Goal: Task Accomplishment & Management: Manage account settings

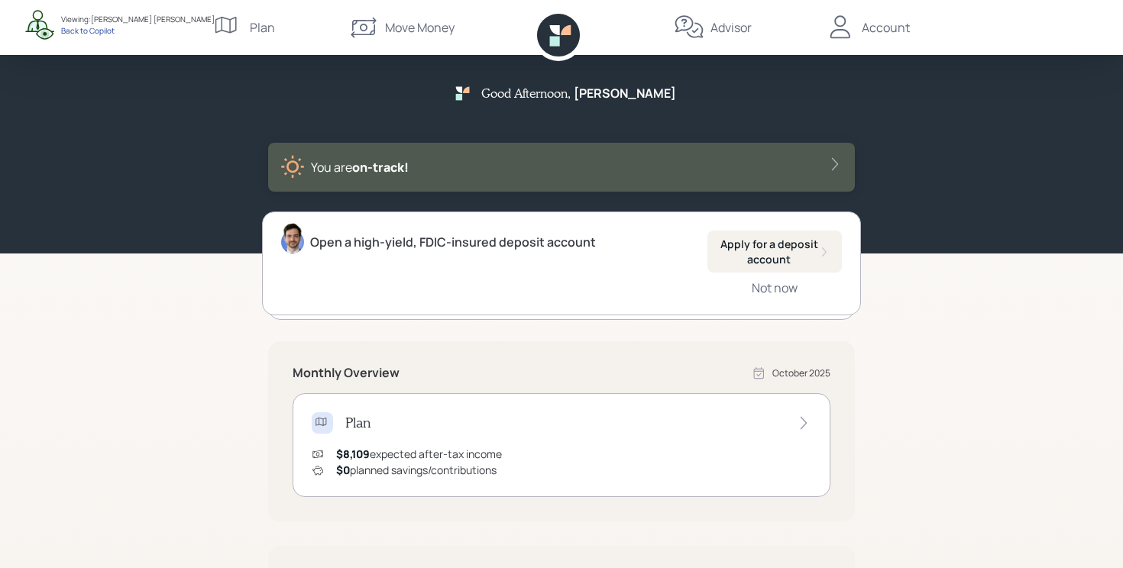
click at [100, 33] on div "Back to Copilot" at bounding box center [138, 30] width 154 height 11
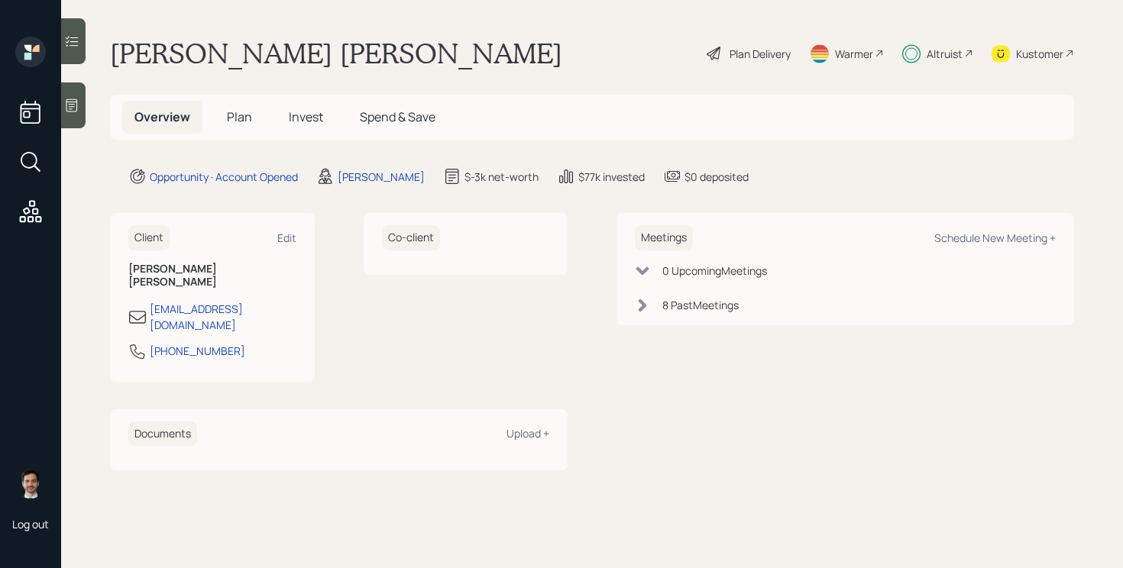
click at [739, 53] on div "Plan Delivery" at bounding box center [759, 54] width 61 height 16
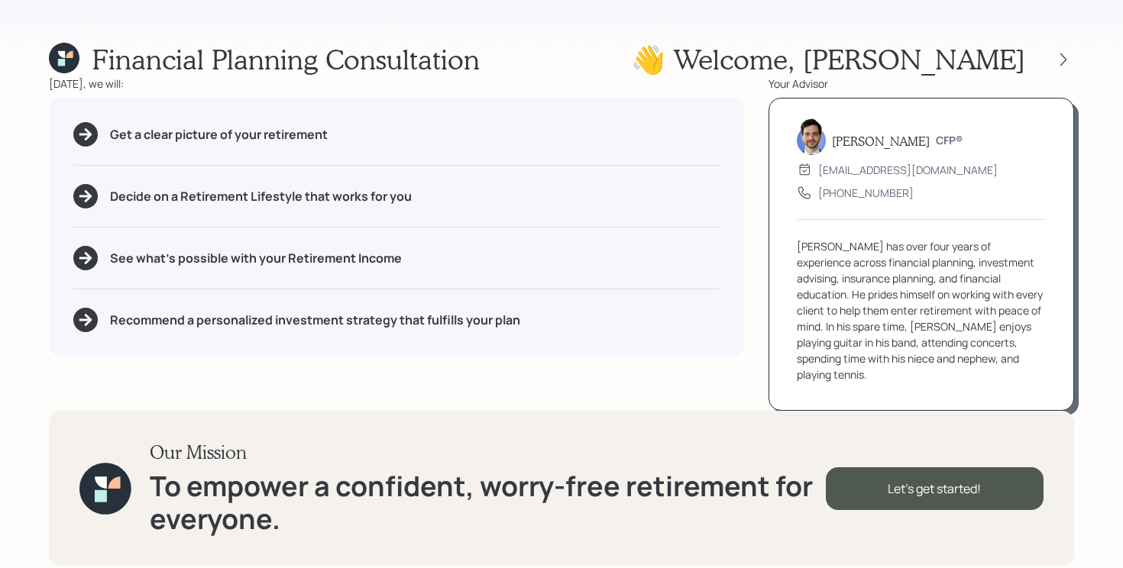
click at [1055, 50] on div at bounding box center [1049, 59] width 49 height 21
click at [1062, 54] on icon at bounding box center [1063, 59] width 15 height 15
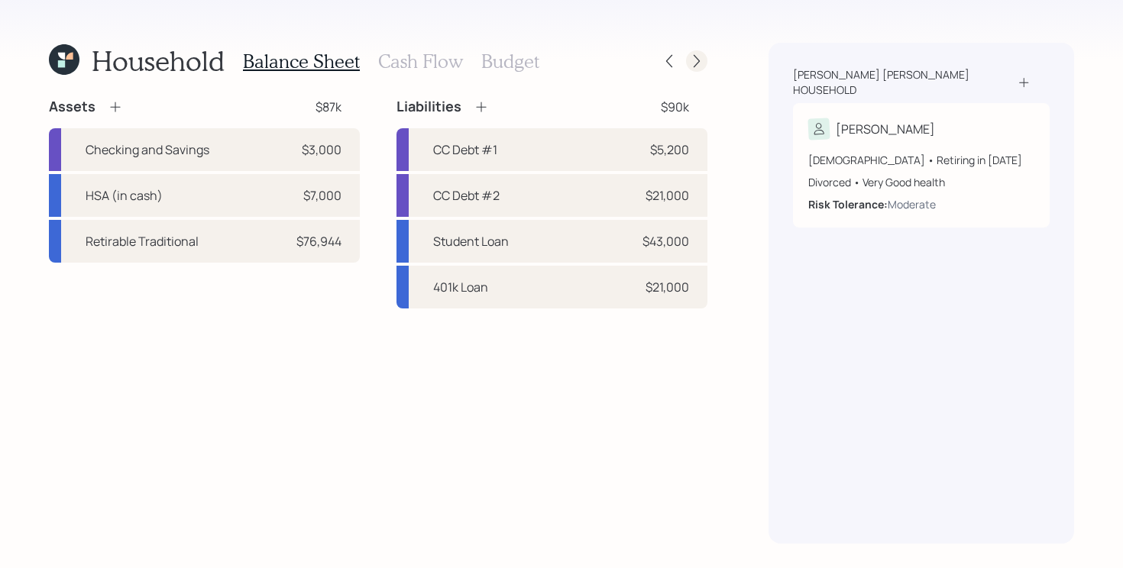
click at [703, 66] on icon at bounding box center [696, 60] width 15 height 15
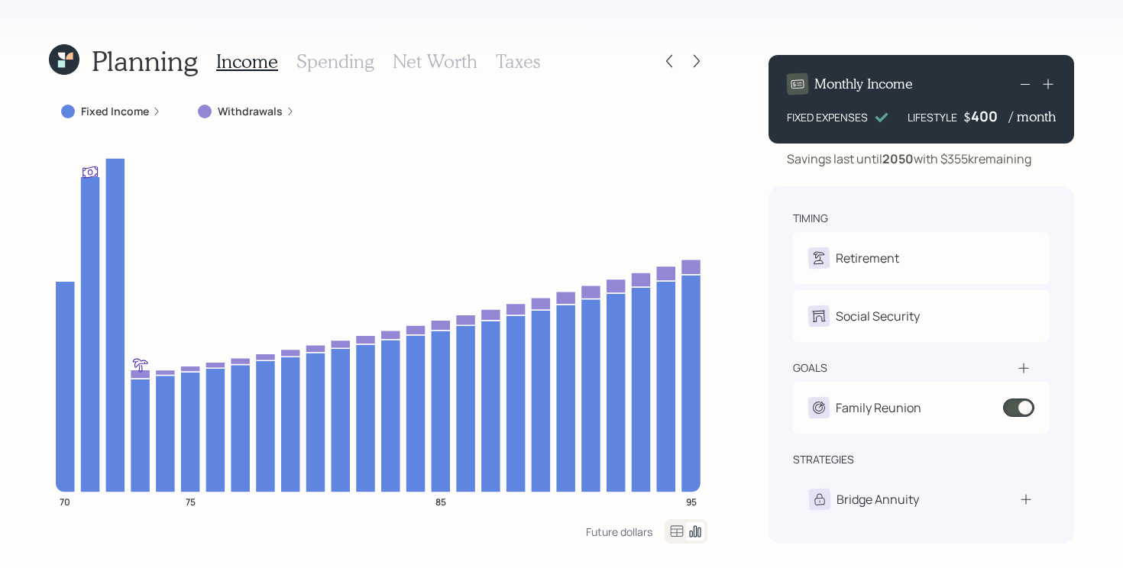
click at [104, 106] on label "Fixed Income" at bounding box center [115, 111] width 68 height 15
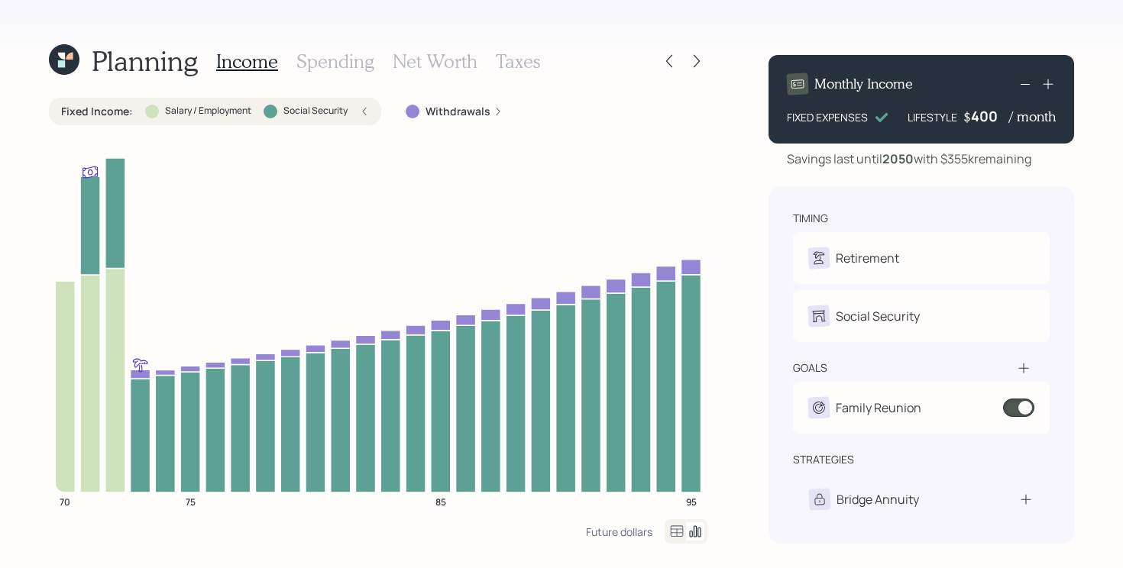
click at [104, 106] on label "Fixed Income :" at bounding box center [97, 111] width 72 height 15
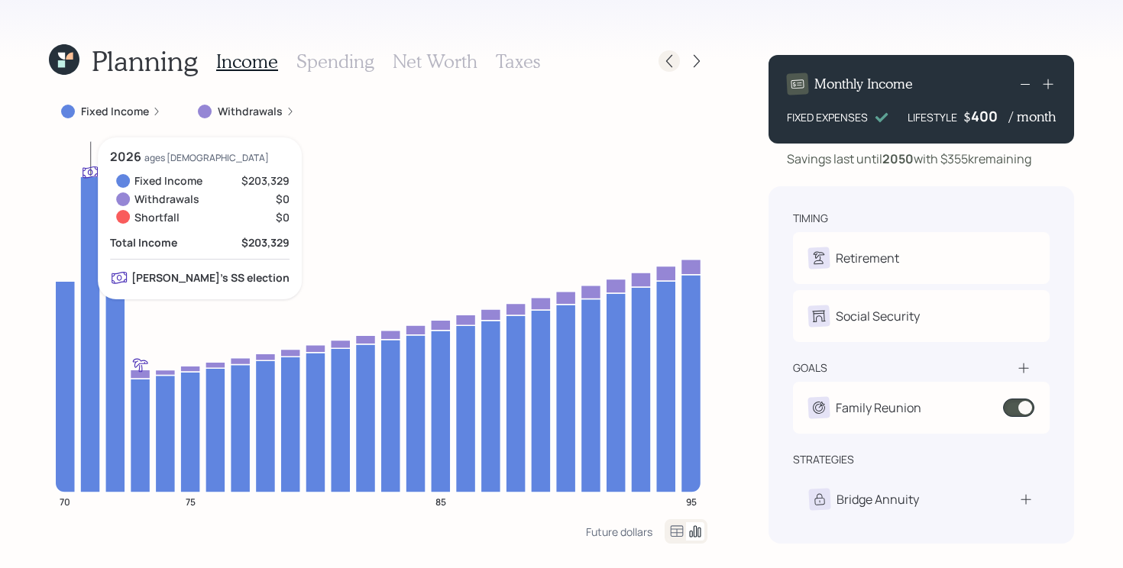
click at [664, 58] on icon at bounding box center [668, 60] width 15 height 15
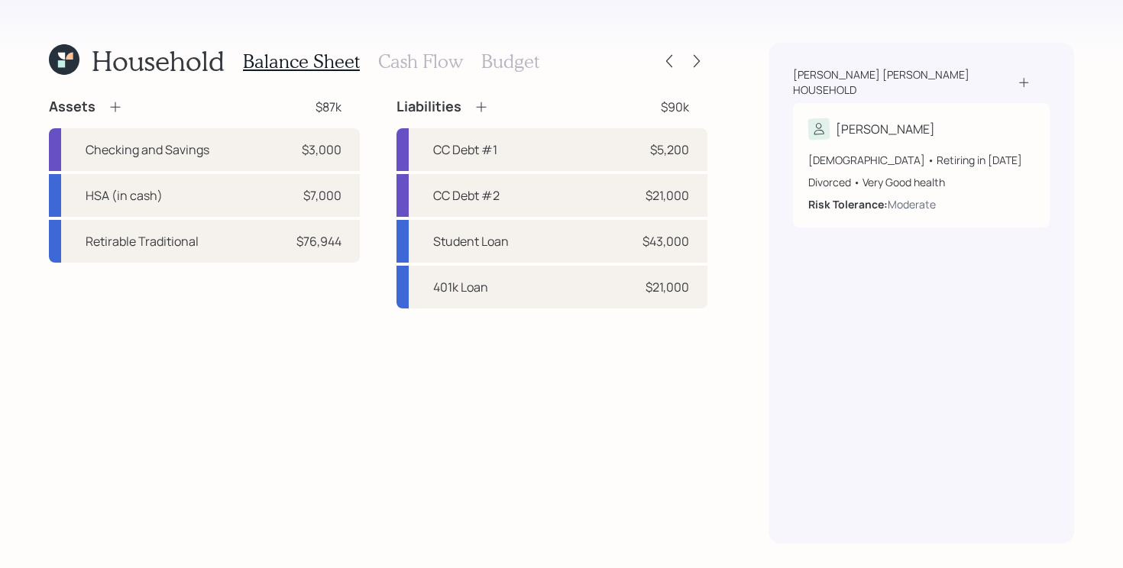
click at [438, 55] on h3 "Cash Flow" at bounding box center [420, 61] width 85 height 22
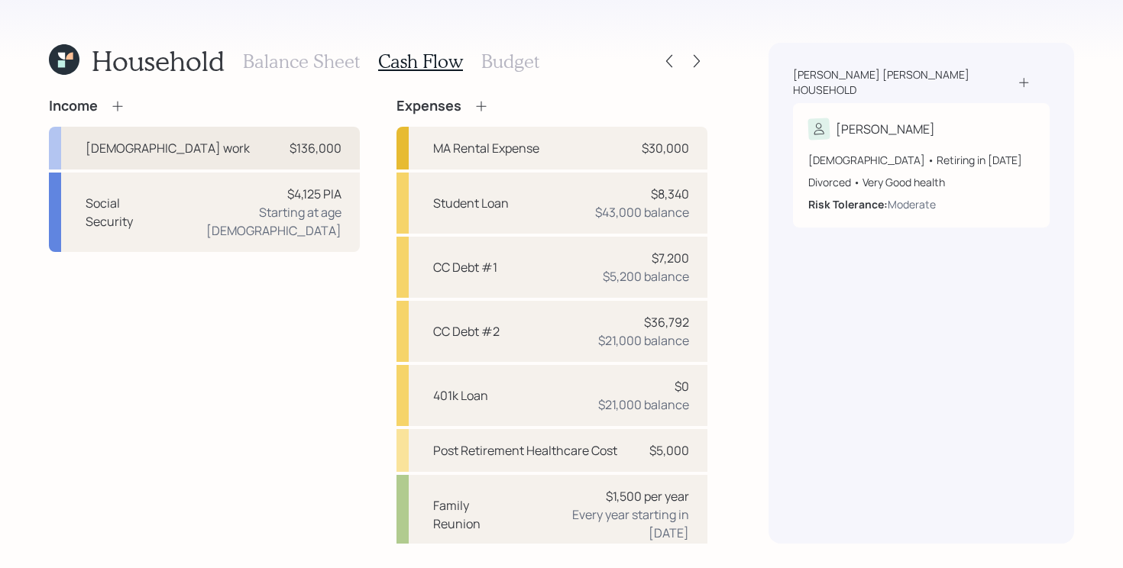
click at [216, 144] on div "Full-time work $136,000" at bounding box center [204, 148] width 311 height 43
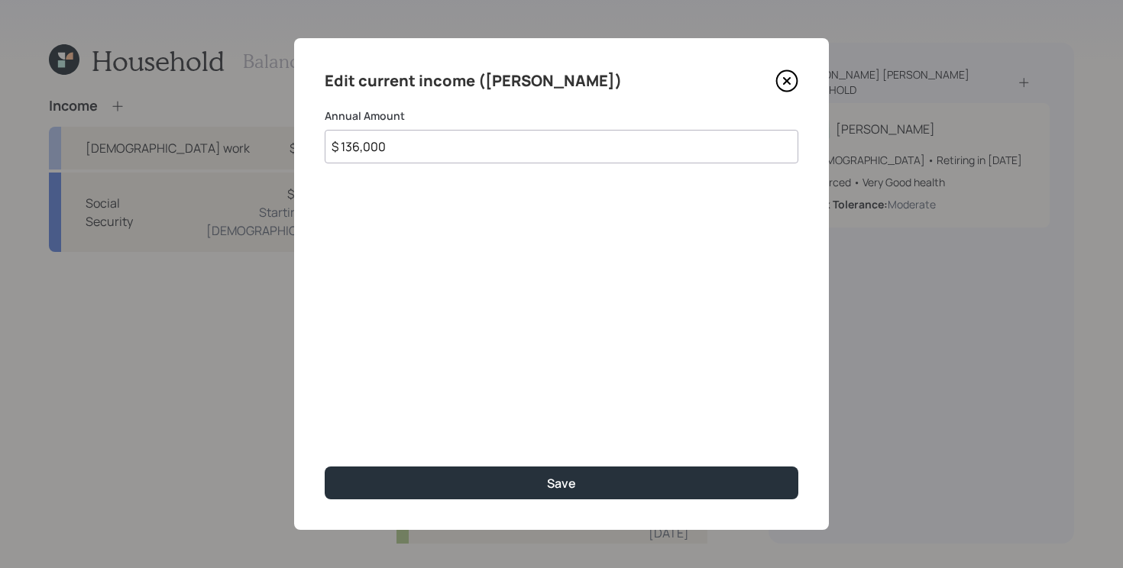
click at [795, 82] on icon at bounding box center [786, 81] width 23 height 23
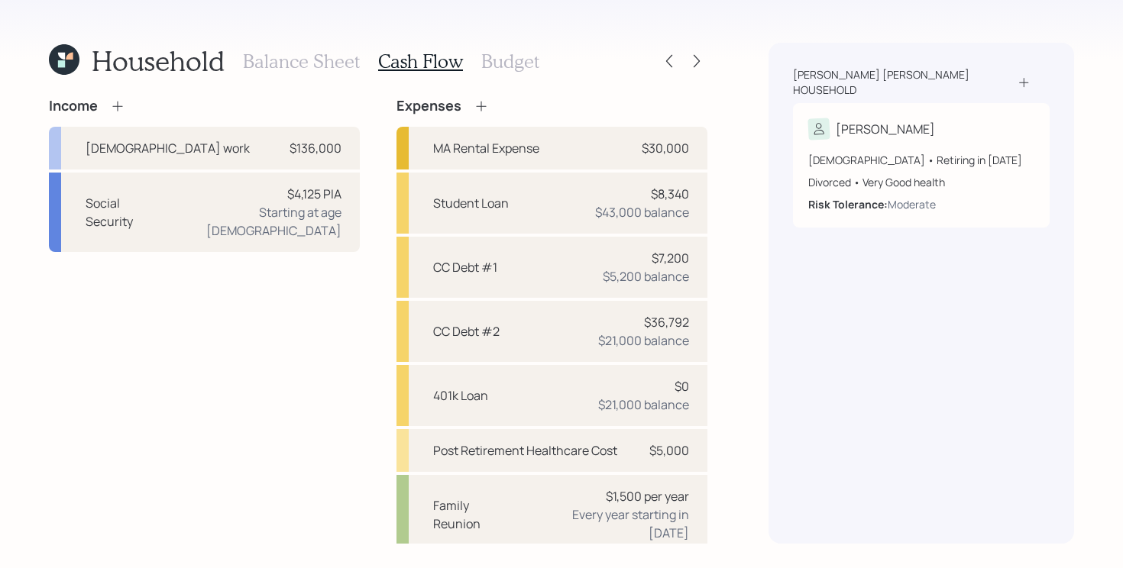
click at [73, 66] on icon at bounding box center [64, 59] width 31 height 31
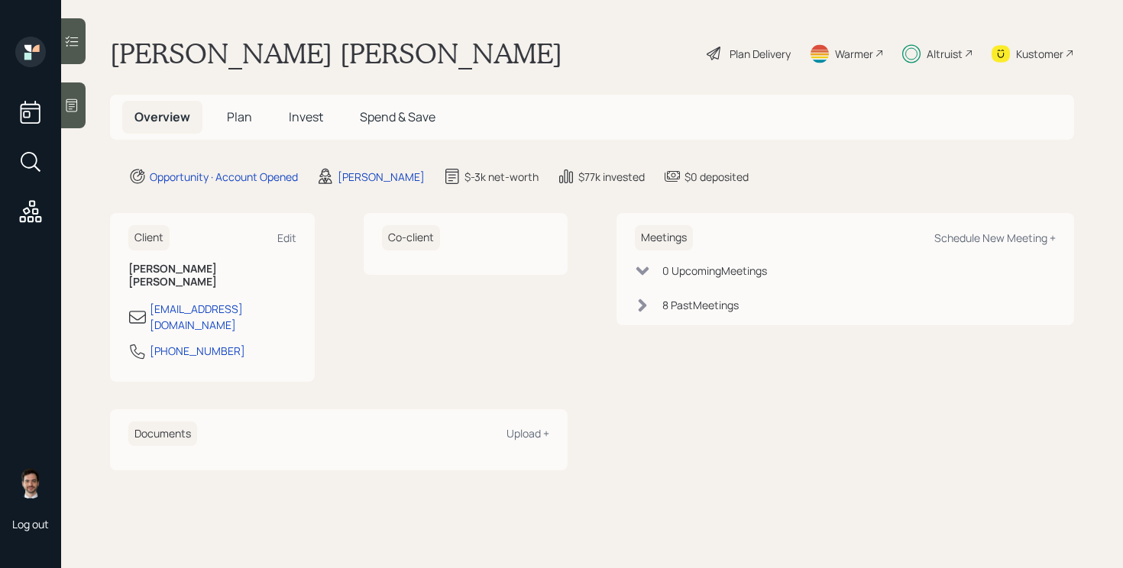
click at [245, 122] on span "Plan" at bounding box center [239, 116] width 25 height 17
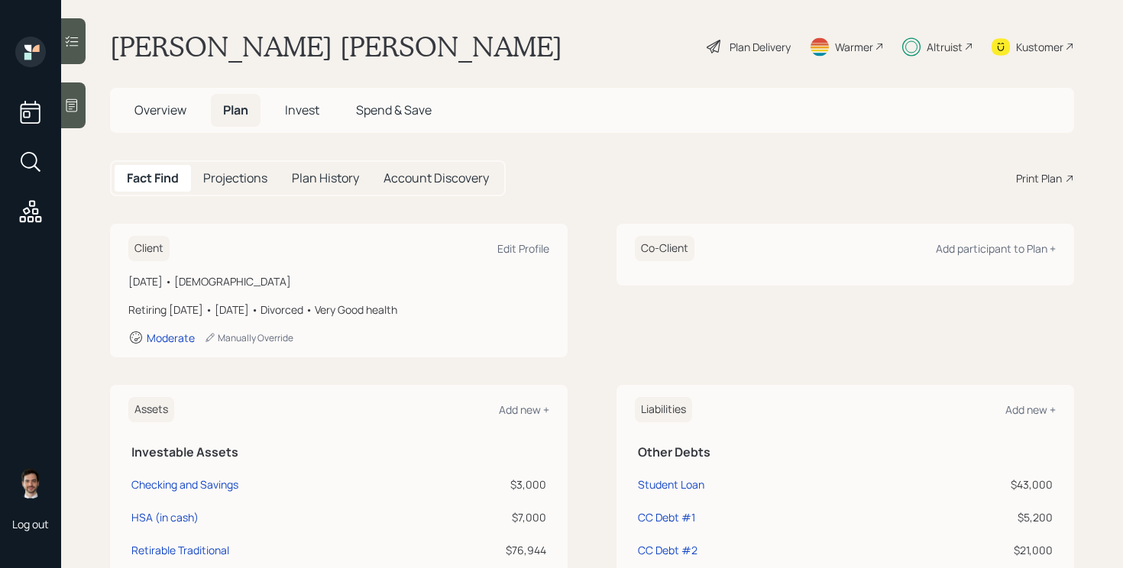
scroll to position [8, 0]
click at [338, 200] on main "Mary Cabral canobbio Plan Delivery Warmer Altruist Kustomer Overview Plan Inves…" at bounding box center [592, 284] width 1062 height 568
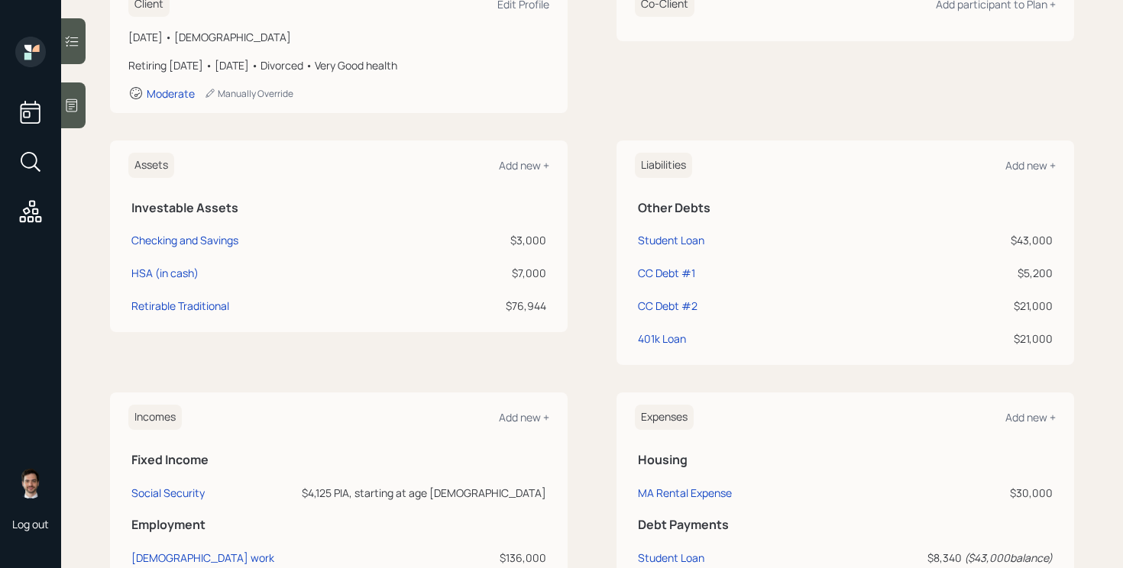
scroll to position [247, 0]
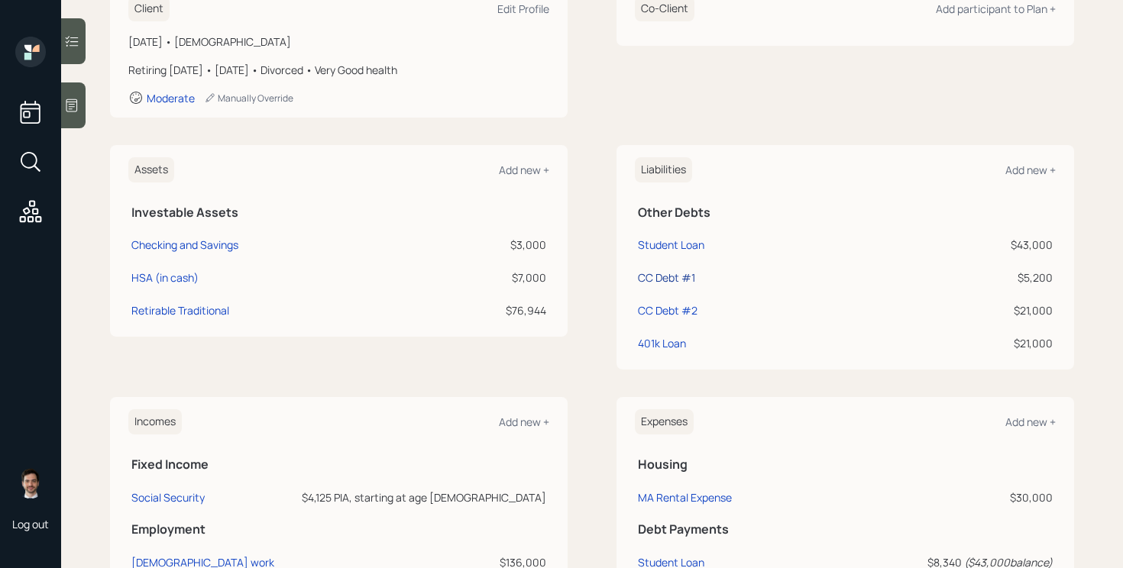
click at [680, 280] on div "CC Debt #1" at bounding box center [666, 278] width 57 height 16
select select "credit_card"
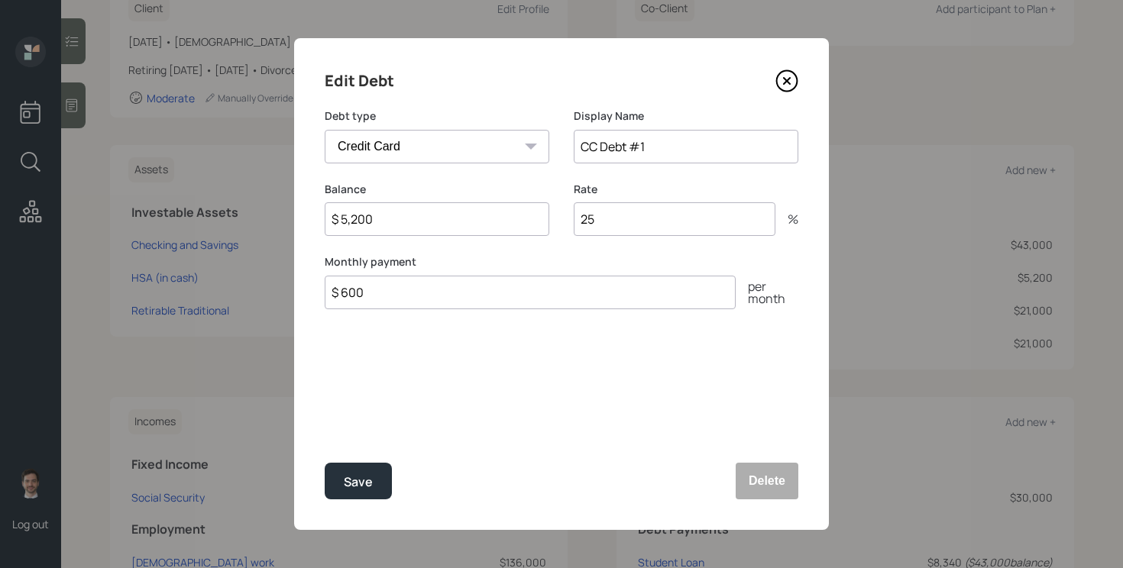
click at [799, 79] on div "Edit Debt Debt type Car Credit Card Medical Student Other Display Name CC Debt …" at bounding box center [561, 284] width 535 height 492
click at [785, 88] on icon at bounding box center [786, 81] width 23 height 23
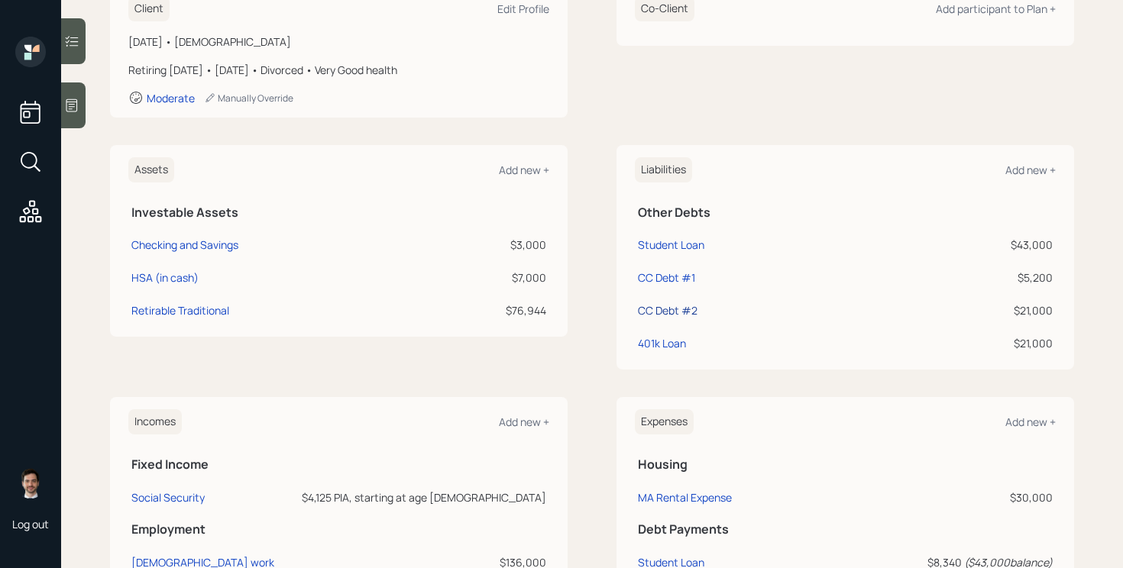
click at [664, 315] on div "CC Debt #2" at bounding box center [668, 310] width 60 height 16
select select "credit_card"
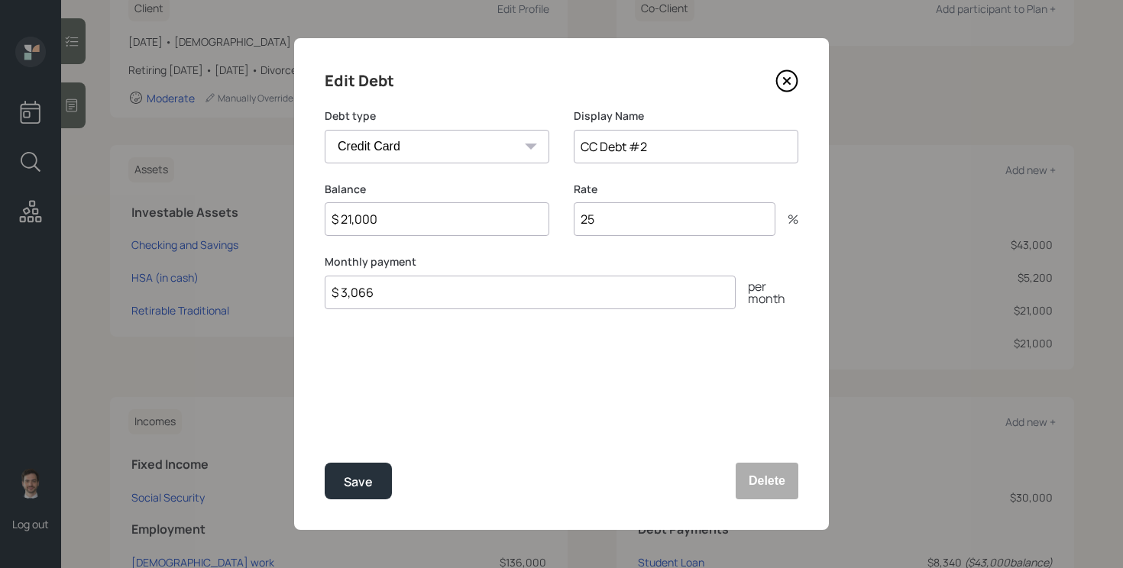
click at [769, 76] on div "Edit Debt" at bounding box center [562, 81] width 474 height 24
click at [784, 76] on icon at bounding box center [786, 81] width 23 height 23
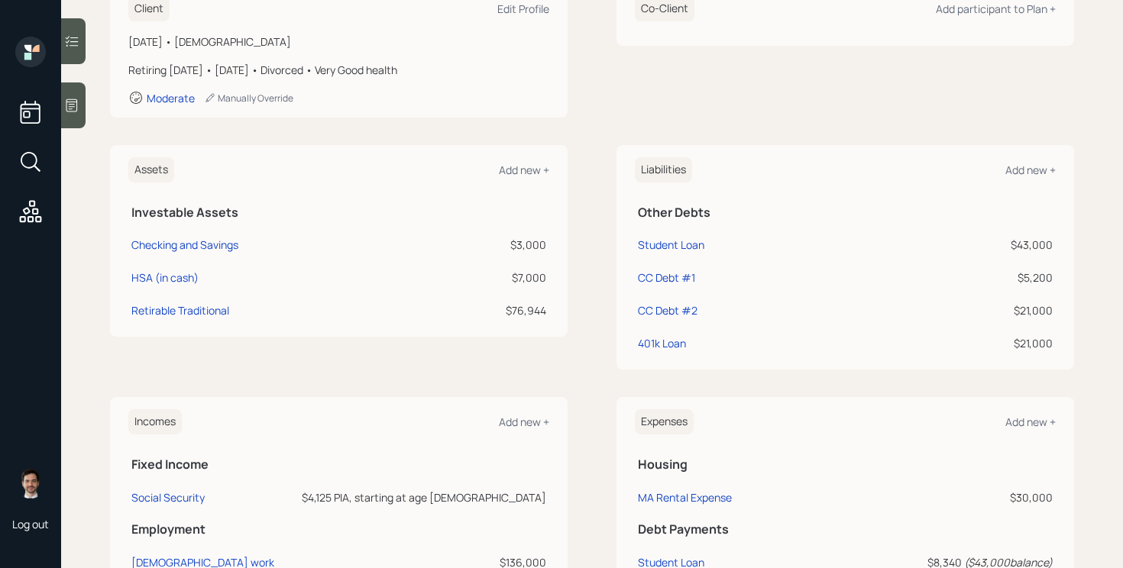
click at [587, 190] on div "Assets Add new + Investable Assets Checking and Savings $3,000 HSA (in cash) $7…" at bounding box center [592, 257] width 964 height 225
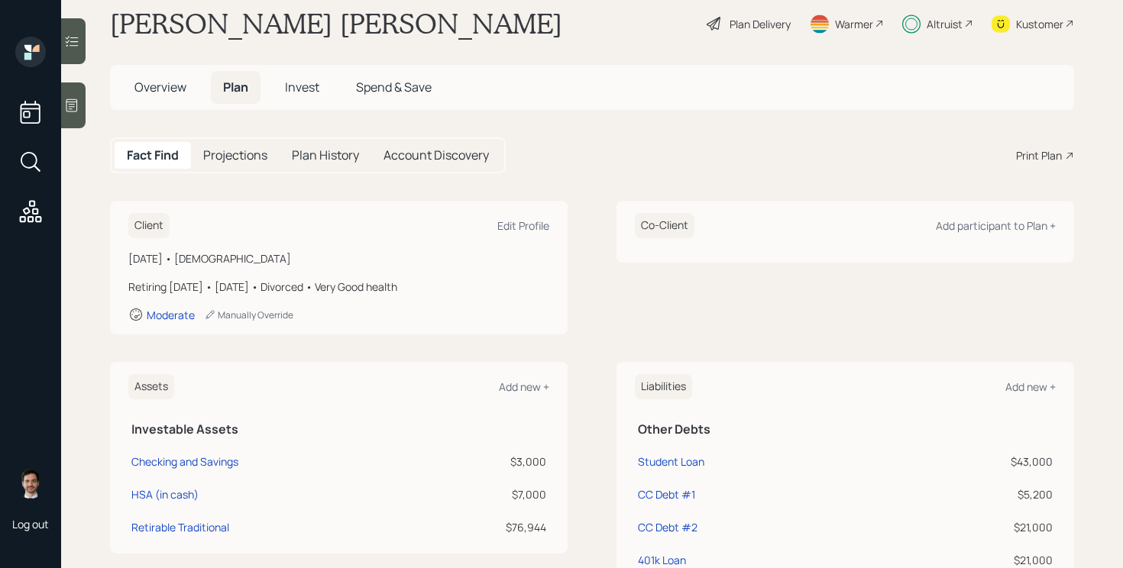
scroll to position [32, 0]
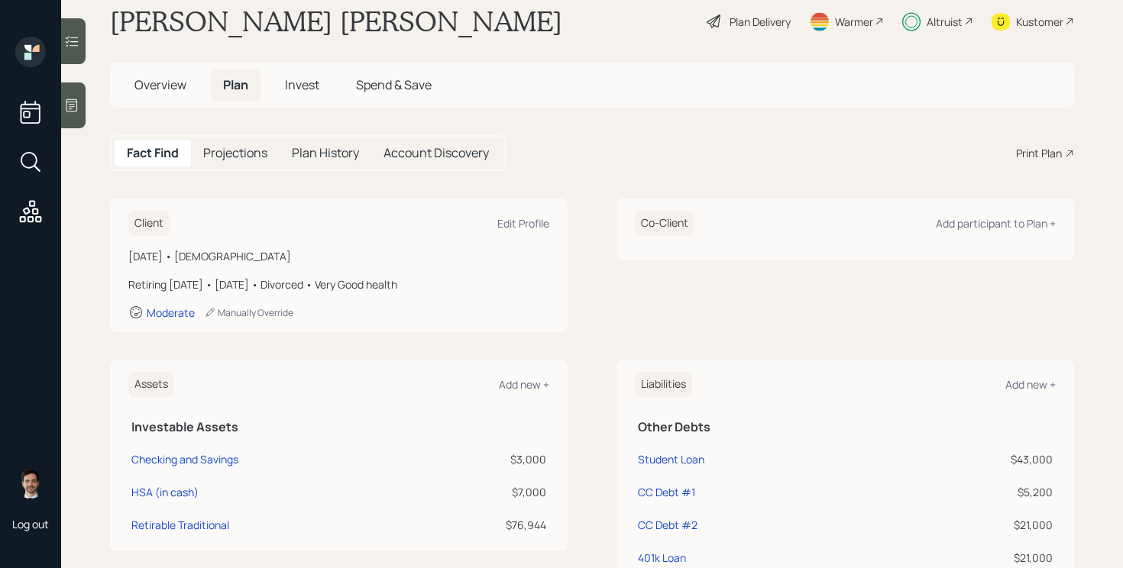
click at [266, 186] on main "Mary Cabral canobbio Plan Delivery Warmer Altruist Kustomer Overview Plan Inves…" at bounding box center [592, 284] width 1062 height 568
click at [478, 186] on main "Mary Cabral canobbio Plan Delivery Warmer Altruist Kustomer Overview Plan Inves…" at bounding box center [592, 284] width 1062 height 568
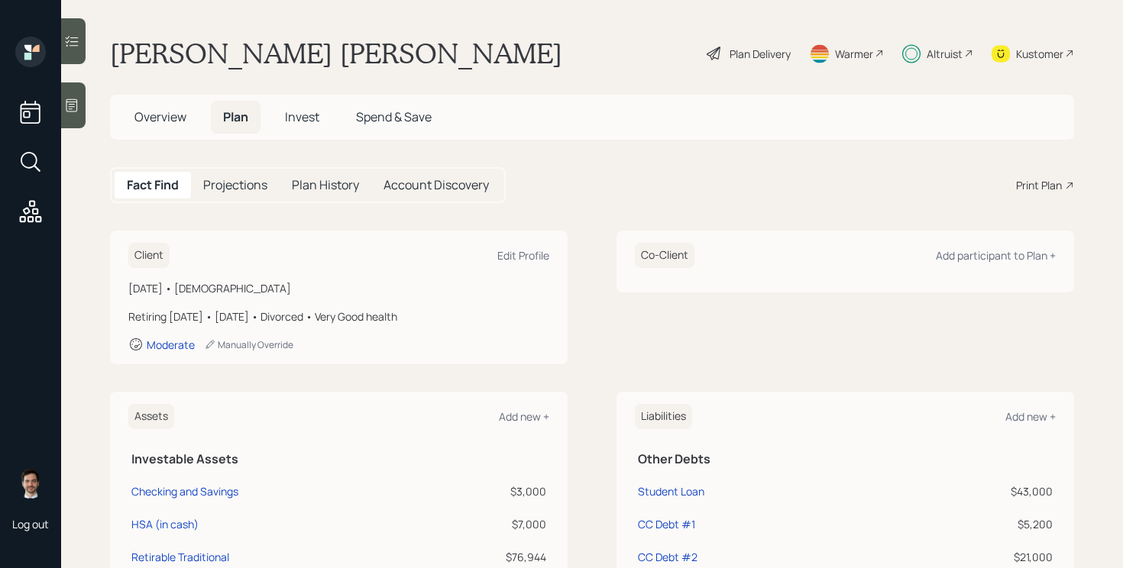
click at [180, 119] on span "Overview" at bounding box center [160, 116] width 52 height 17
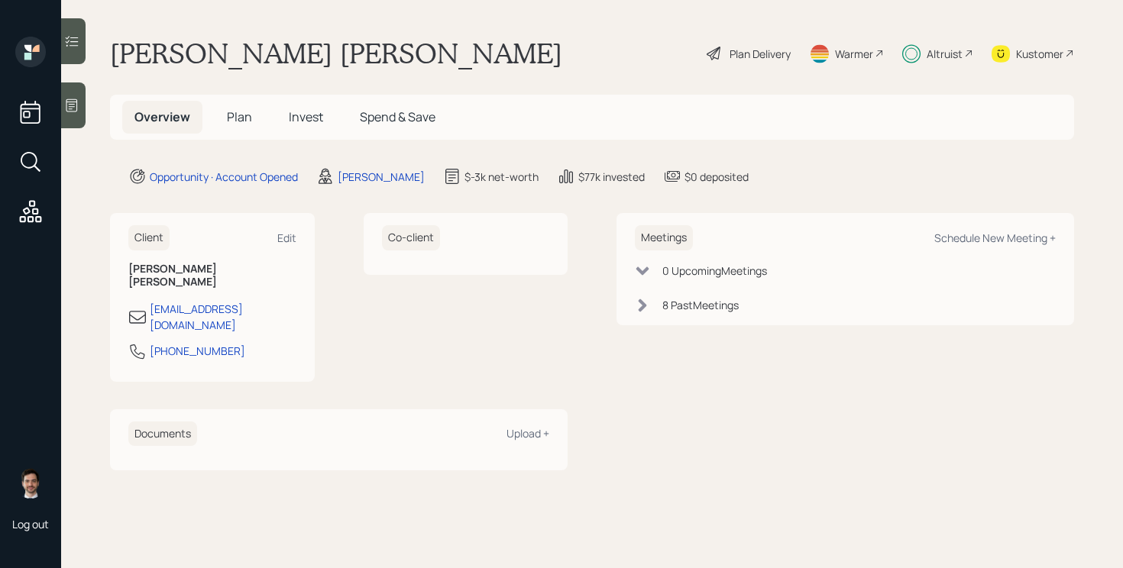
click at [237, 118] on span "Plan" at bounding box center [239, 116] width 25 height 17
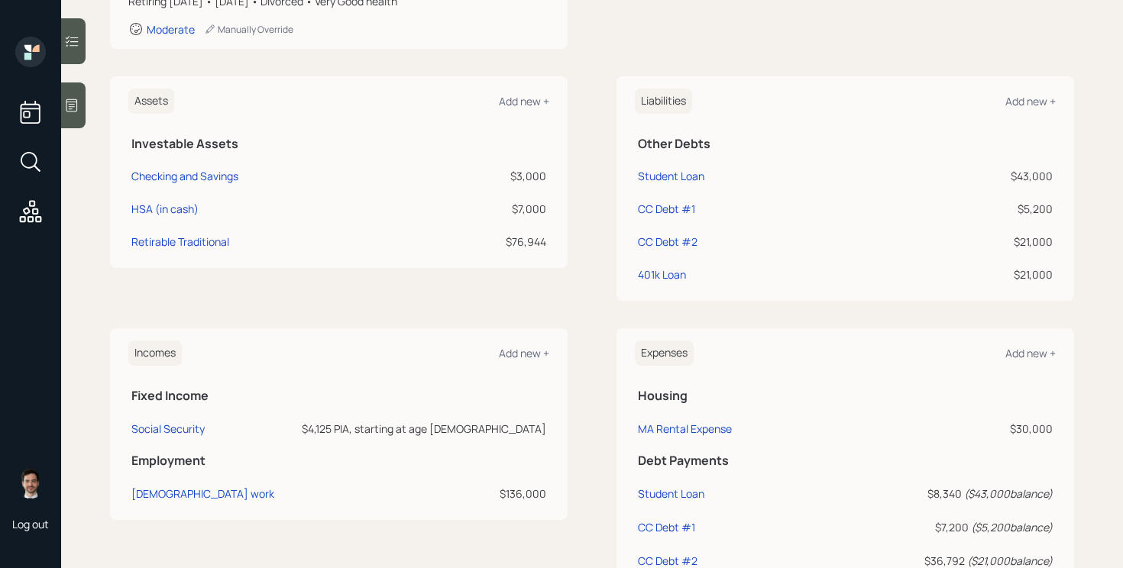
scroll to position [317, 0]
click at [150, 496] on div "Full-time work" at bounding box center [202, 492] width 143 height 15
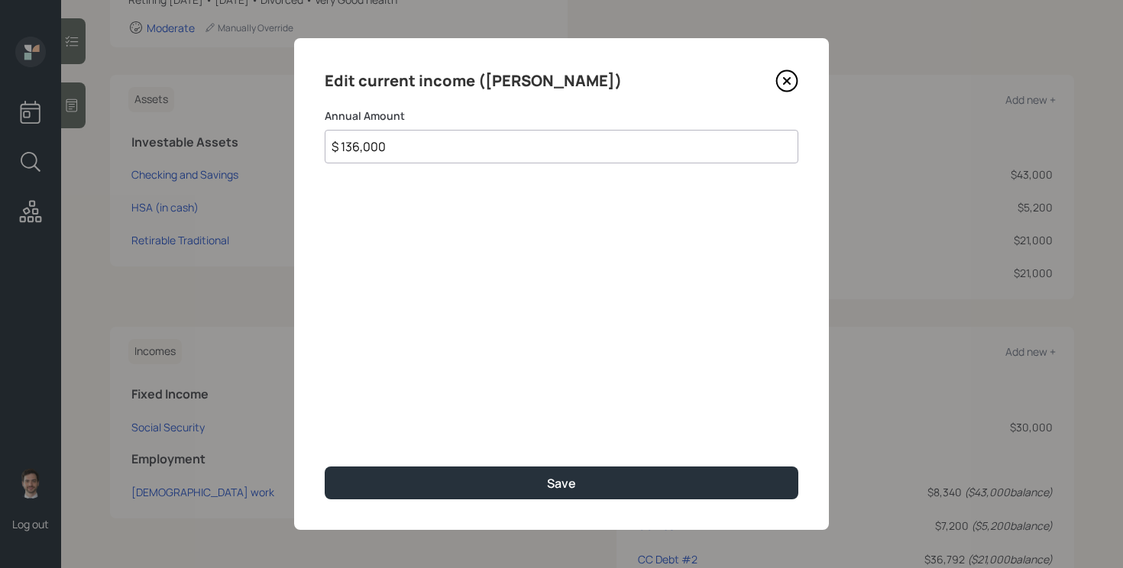
click at [435, 152] on input "$ 136,000" at bounding box center [562, 147] width 474 height 34
type input "$ 65,000"
click at [325, 467] on button "Save" at bounding box center [562, 483] width 474 height 33
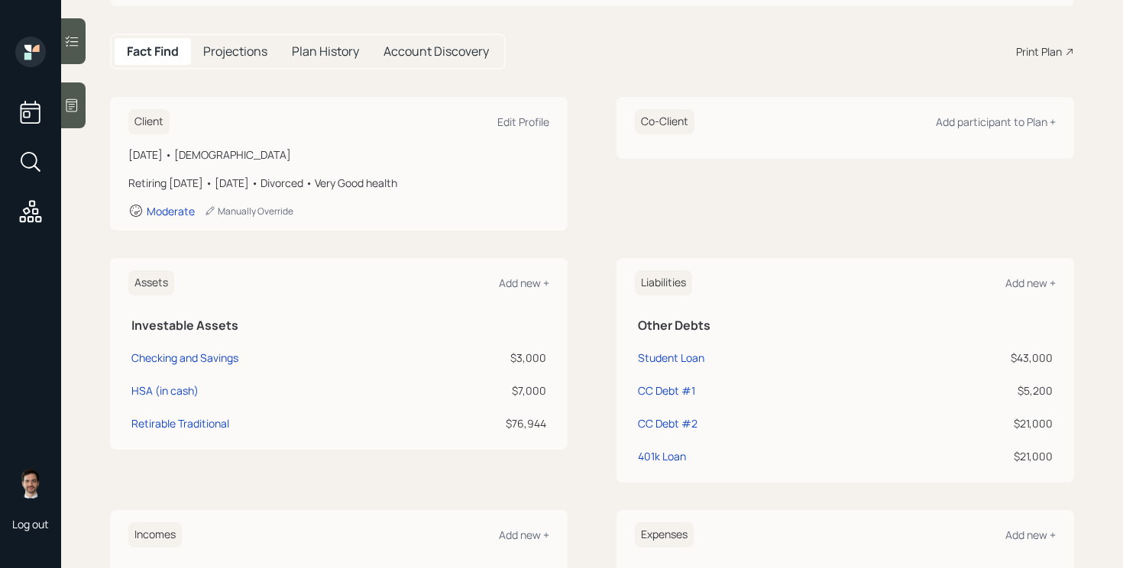
scroll to position [7, 0]
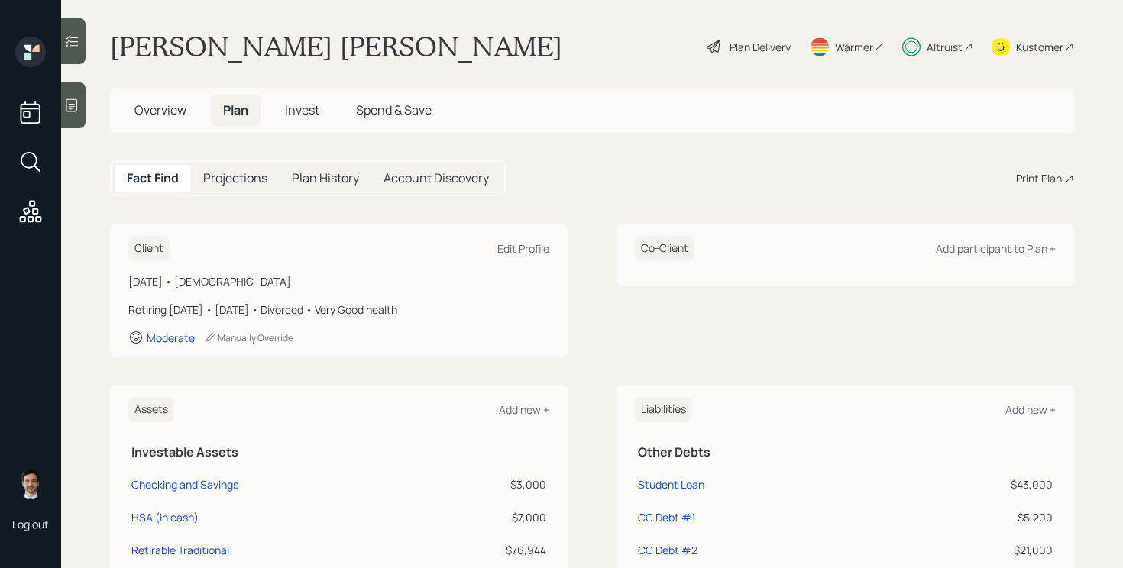
click at [752, 43] on div "Plan Delivery" at bounding box center [759, 47] width 61 height 16
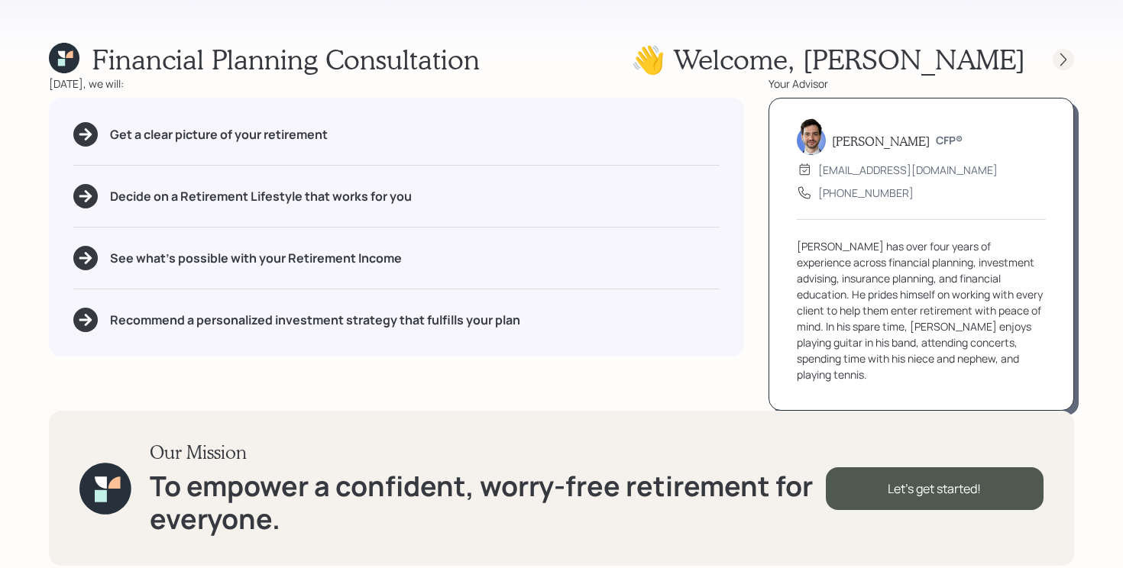
click at [1069, 62] on icon at bounding box center [1063, 59] width 15 height 15
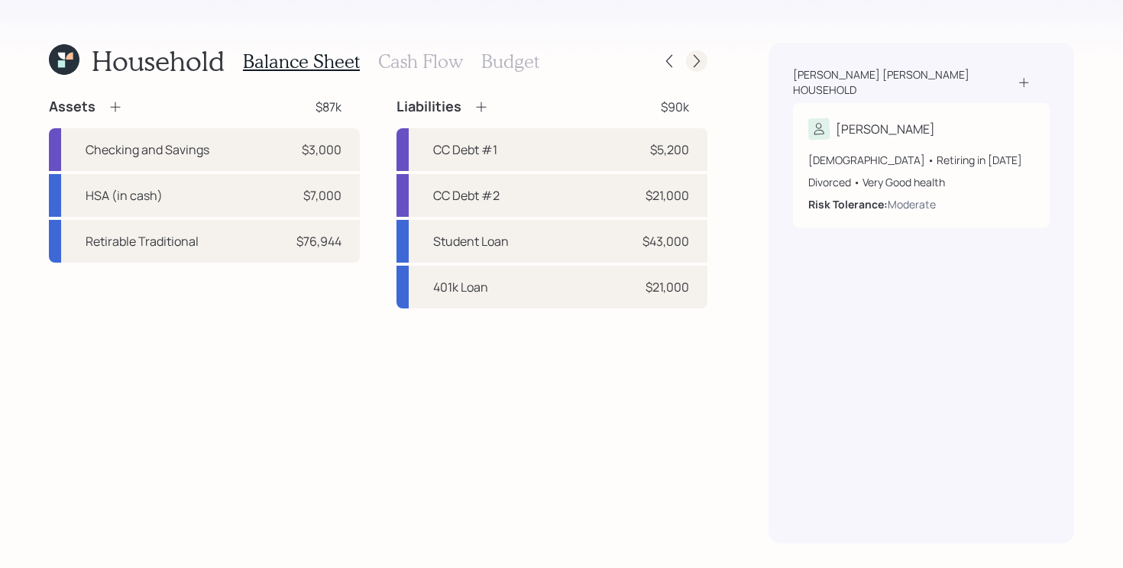
click at [696, 67] on icon at bounding box center [696, 60] width 15 height 15
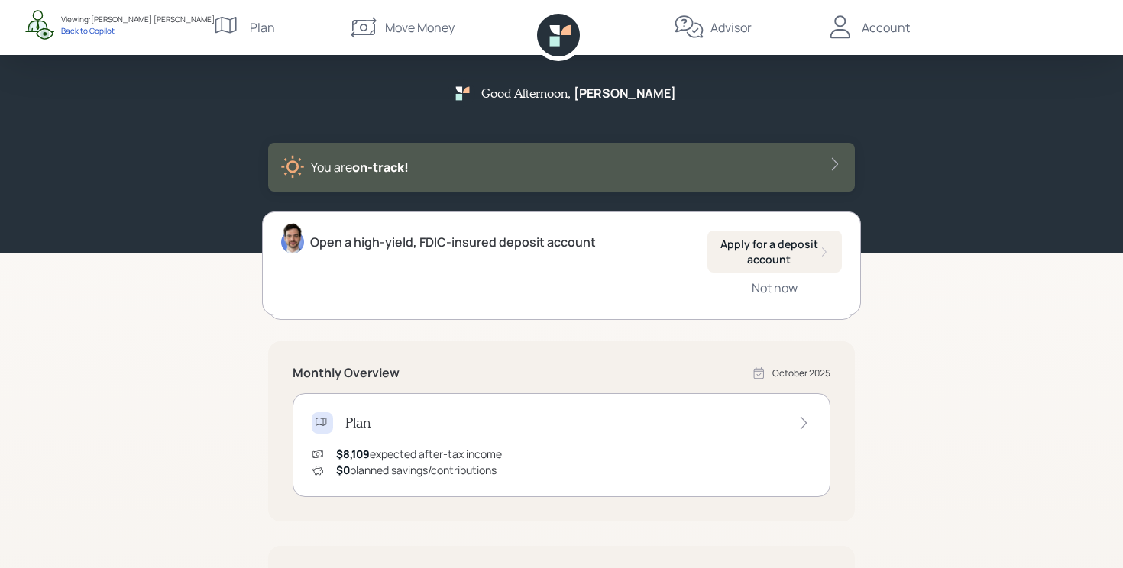
click at [95, 420] on div "Good Afternoon , Mary You are on‑track! Open a high-yield, FDIC-insured deposit…" at bounding box center [561, 473] width 1123 height 947
click at [716, 38] on div "Advisor" at bounding box center [713, 27] width 78 height 55
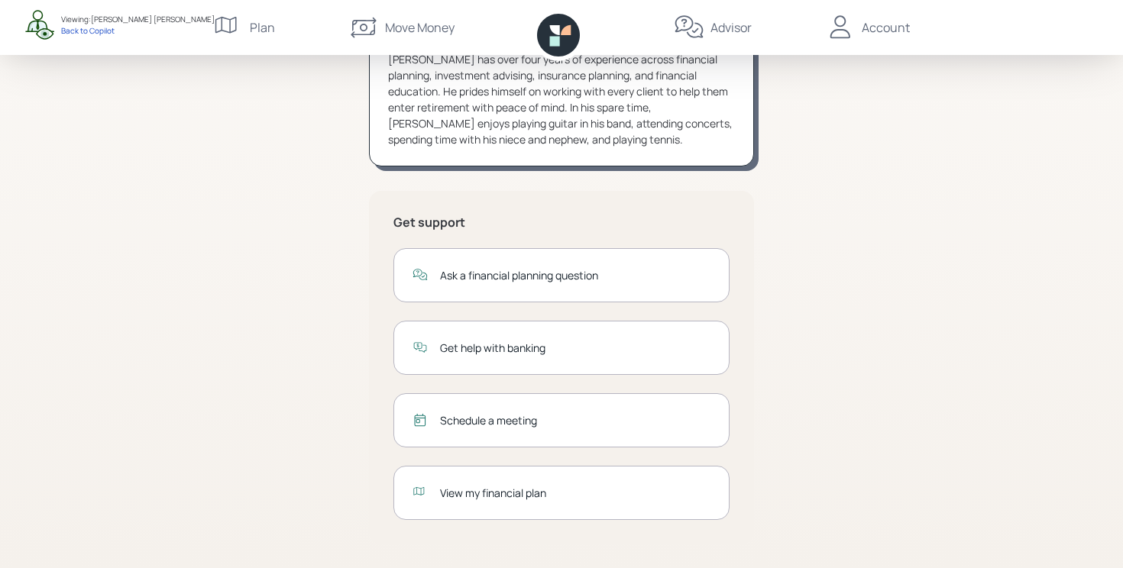
scroll to position [210, 0]
click at [547, 433] on div "Schedule a meeting" at bounding box center [561, 420] width 336 height 54
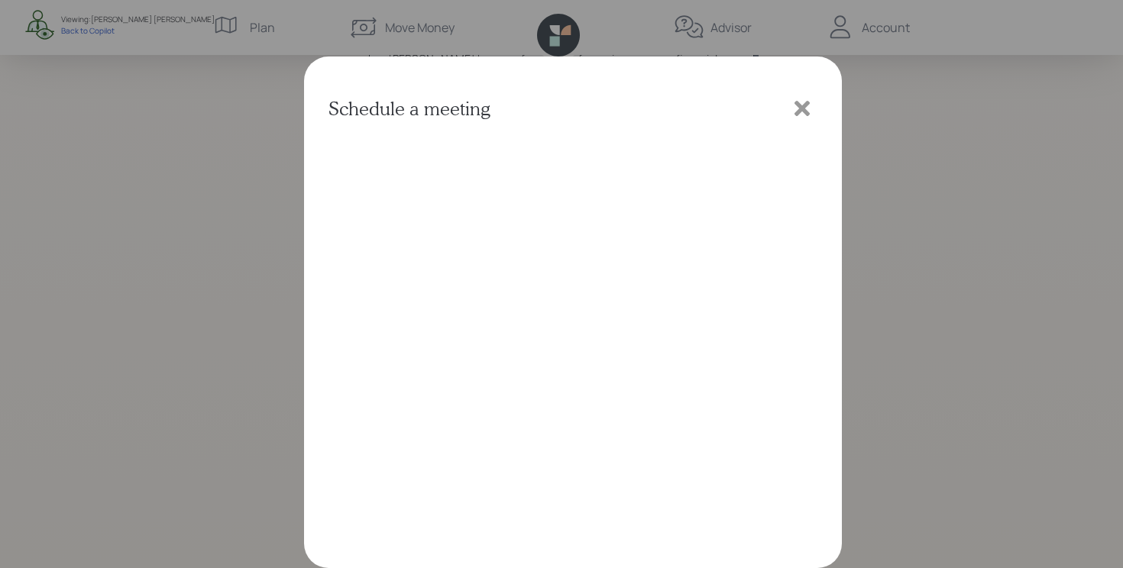
click at [807, 115] on icon at bounding box center [801, 108] width 15 height 15
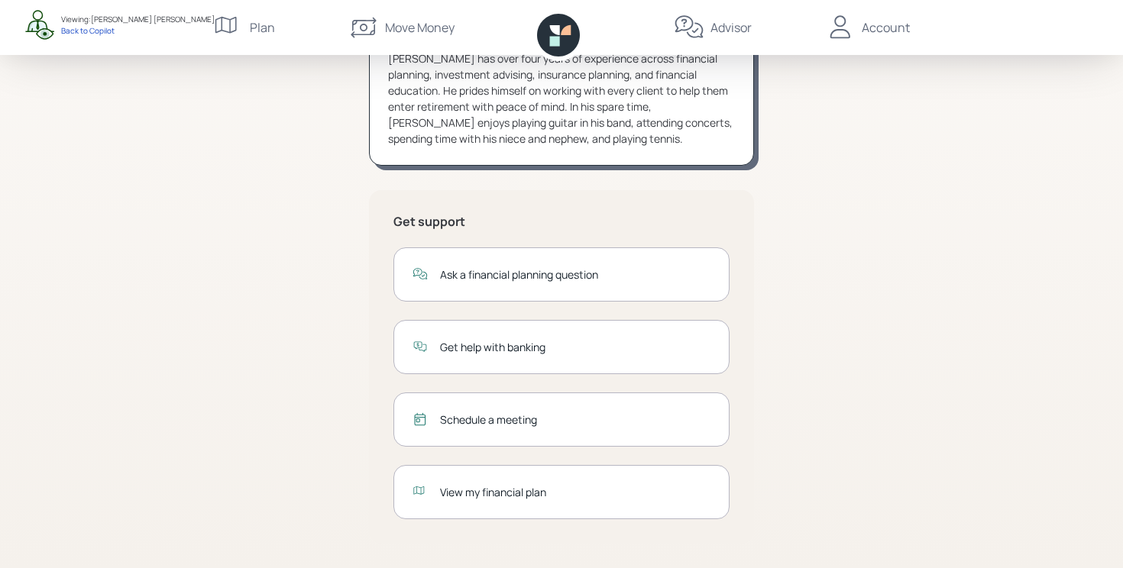
click at [531, 486] on div "View my financial plan" at bounding box center [575, 492] width 270 height 16
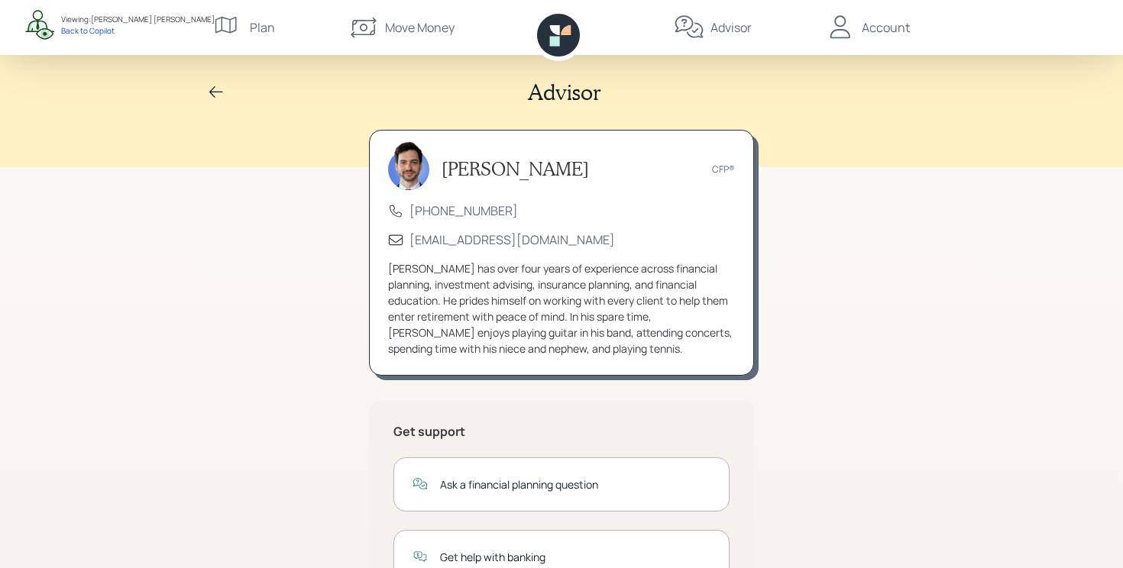
click at [839, 36] on icon at bounding box center [840, 27] width 31 height 31
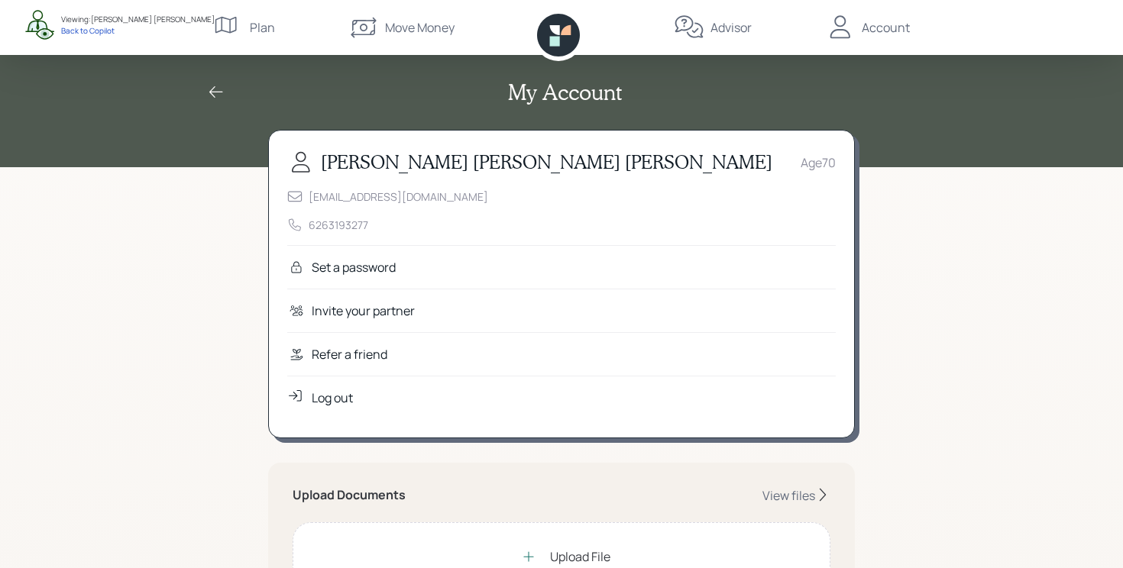
click at [348, 351] on div "Refer a friend" at bounding box center [350, 354] width 76 height 18
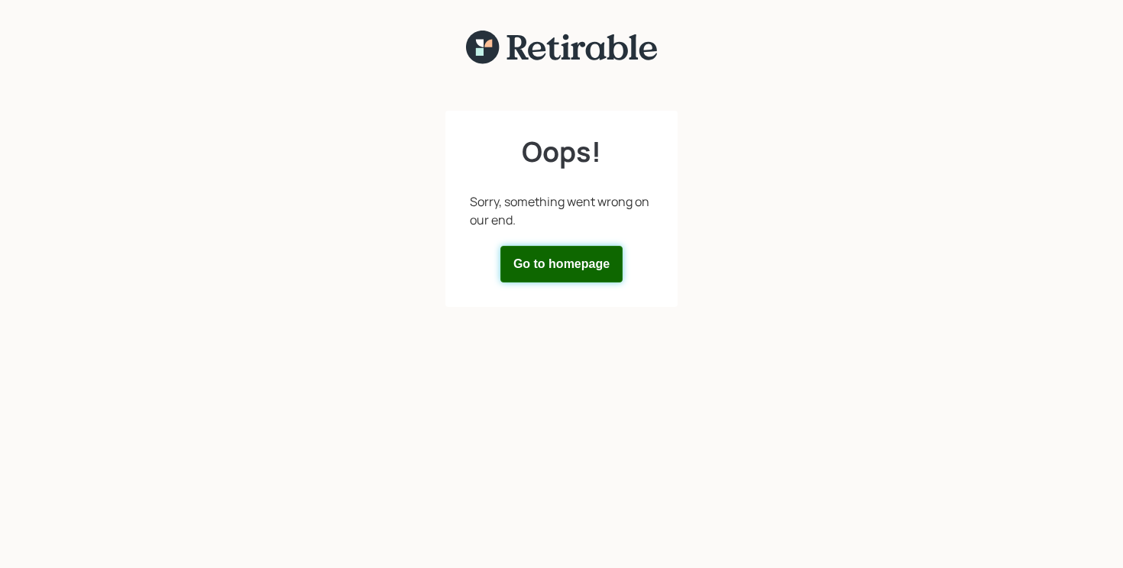
click at [573, 257] on button "Go to homepage" at bounding box center [561, 264] width 122 height 37
click at [516, 270] on button "Go to homepage" at bounding box center [561, 264] width 122 height 37
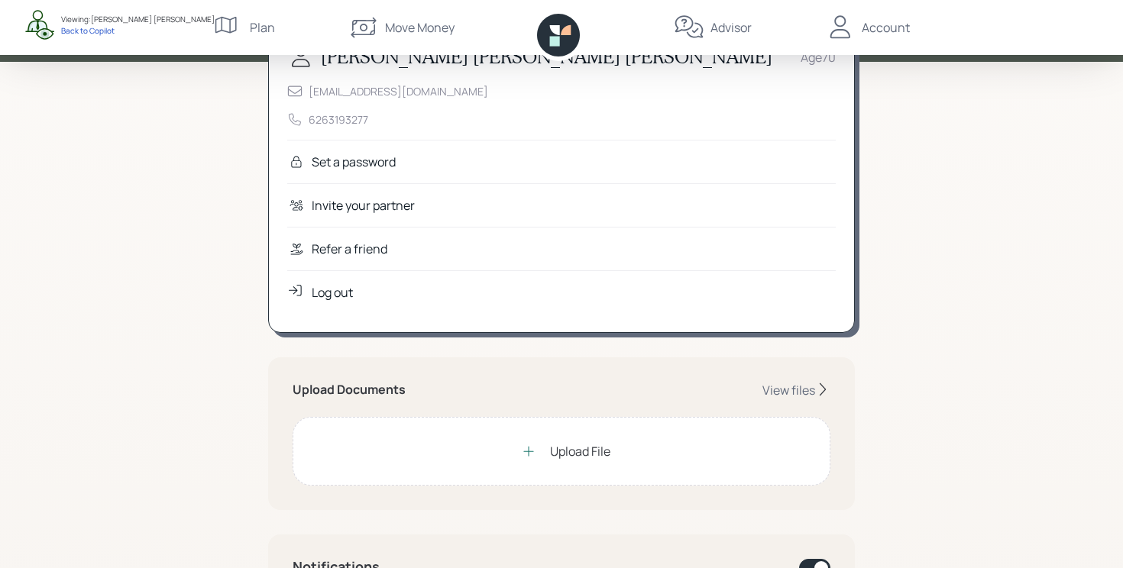
scroll to position [107, 0]
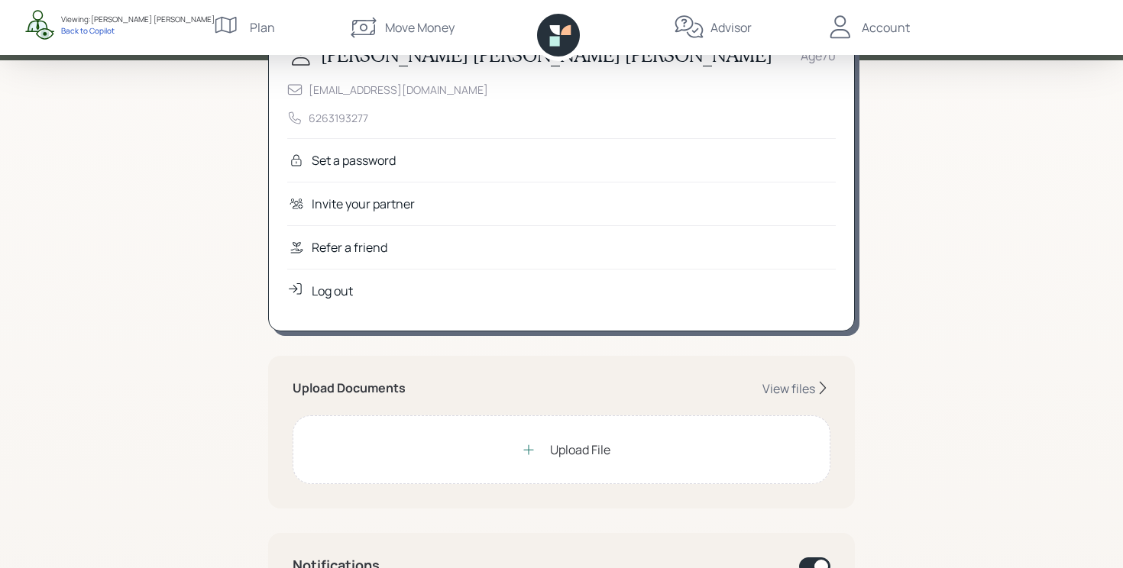
click at [370, 241] on div "Refer a friend" at bounding box center [350, 247] width 76 height 18
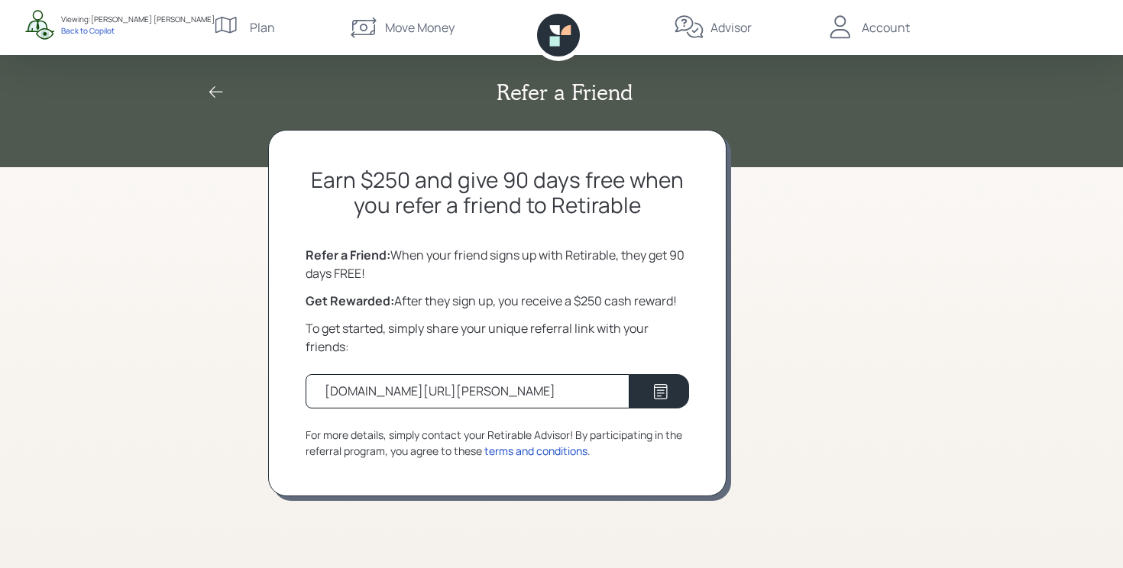
click at [464, 377] on div "[DOMAIN_NAME][URL][PERSON_NAME]" at bounding box center [468, 391] width 324 height 34
click at [577, 401] on div "[DOMAIN_NAME][URL][PERSON_NAME]" at bounding box center [468, 391] width 324 height 34
drag, startPoint x: 365, startPoint y: 186, endPoint x: 409, endPoint y: 183, distance: 44.4
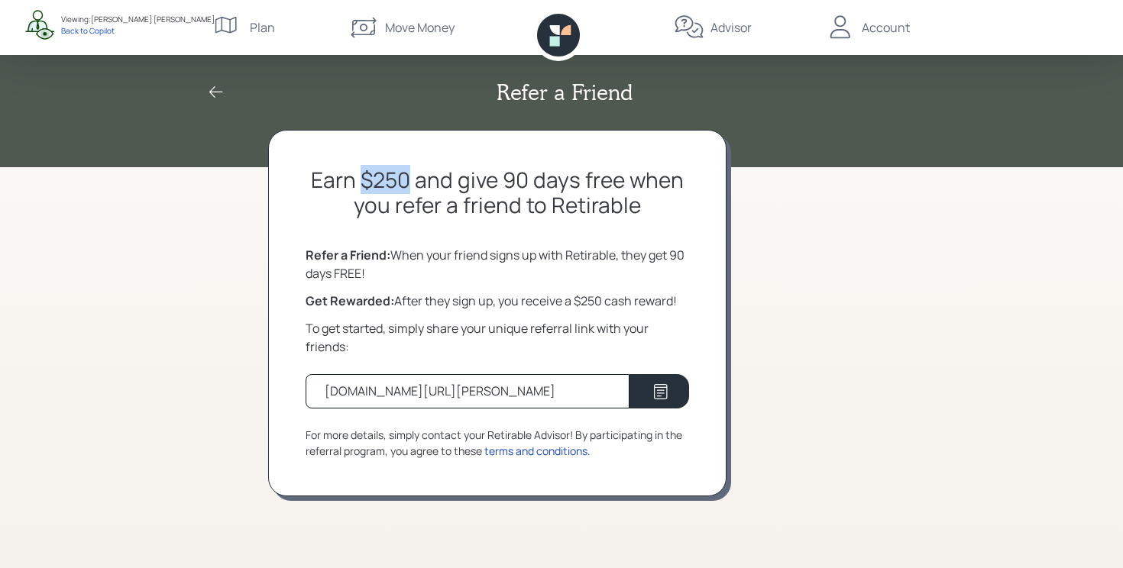
click at [409, 183] on h2 "Earn $250 and give 90 days free when you refer a friend to Retirable" at bounding box center [497, 192] width 383 height 51
click at [441, 199] on h2 "Earn $250 and give 90 days free when you refer a friend to Retirable" at bounding box center [497, 192] width 383 height 51
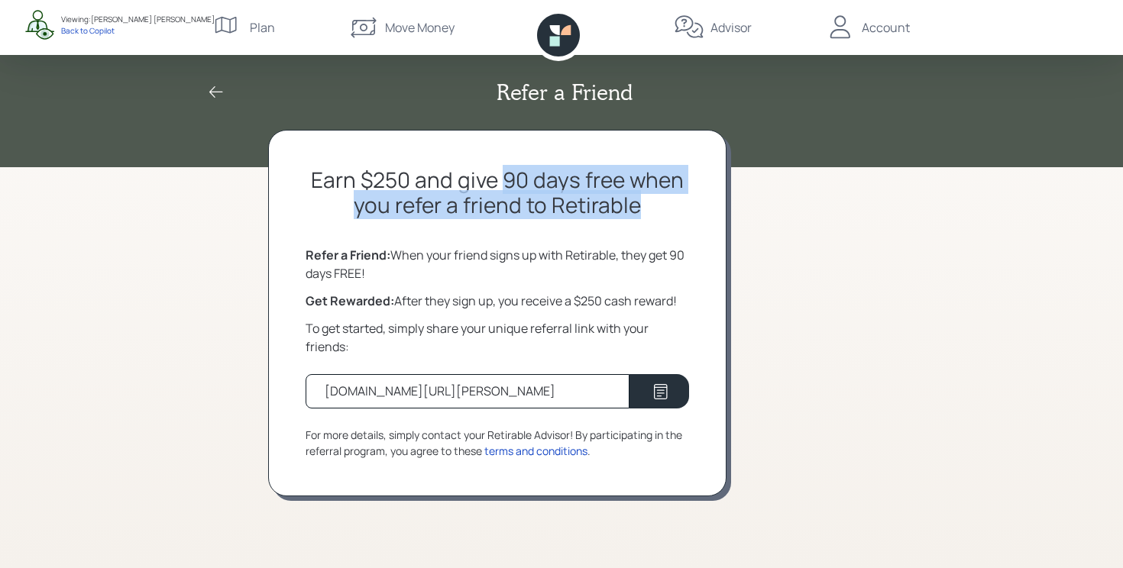
drag, startPoint x: 503, startPoint y: 182, endPoint x: 663, endPoint y: 208, distance: 162.5
click at [663, 208] on h2 "Earn $250 and give 90 days free when you refer a friend to Retirable" at bounding box center [497, 192] width 383 height 51
click at [603, 218] on h2 "Earn $250 and give 90 days free when you refer a friend to Retirable" at bounding box center [497, 192] width 383 height 51
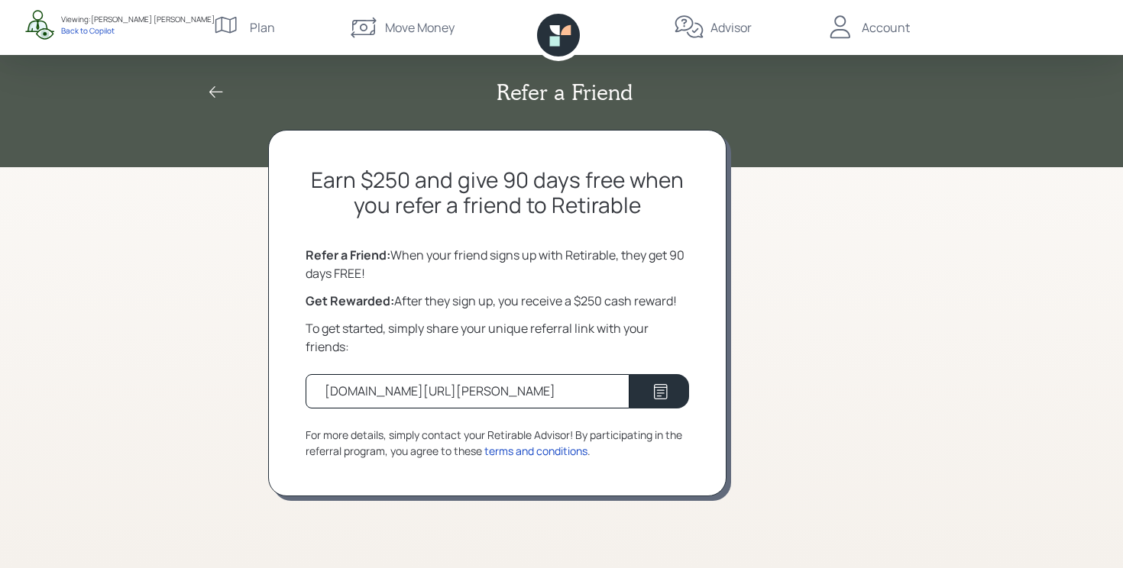
click at [214, 92] on icon at bounding box center [216, 92] width 18 height 18
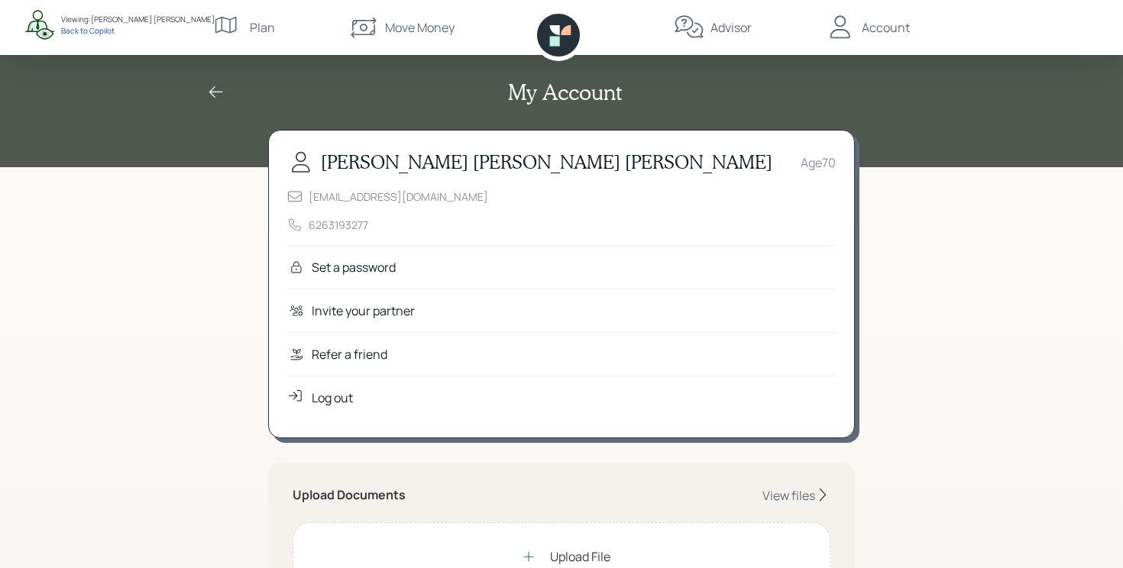
click at [260, 26] on div "Plan" at bounding box center [262, 27] width 25 height 18
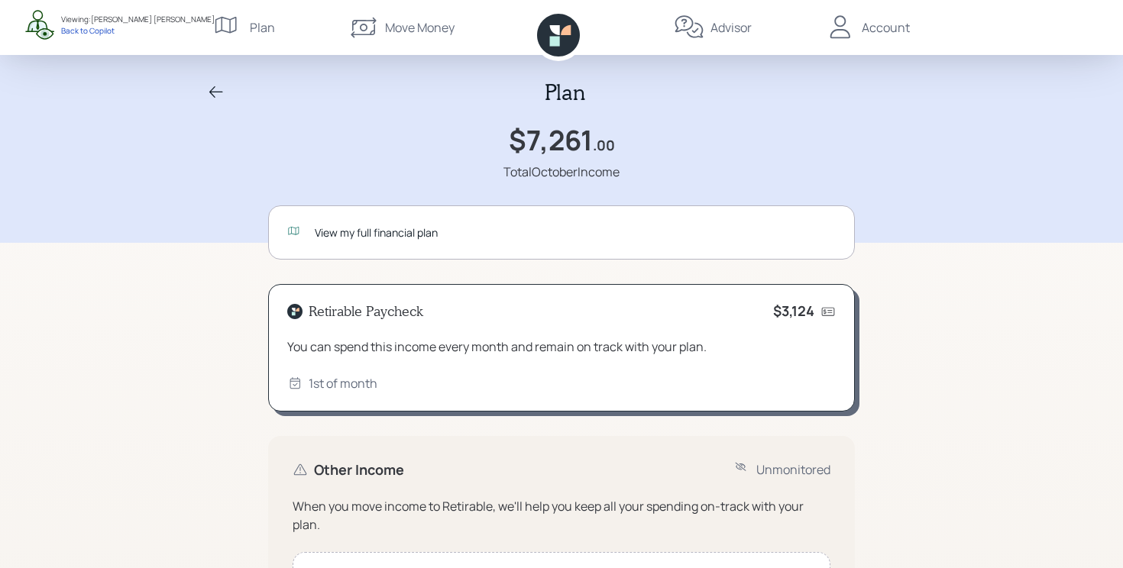
click at [719, 31] on div "Advisor" at bounding box center [730, 27] width 41 height 18
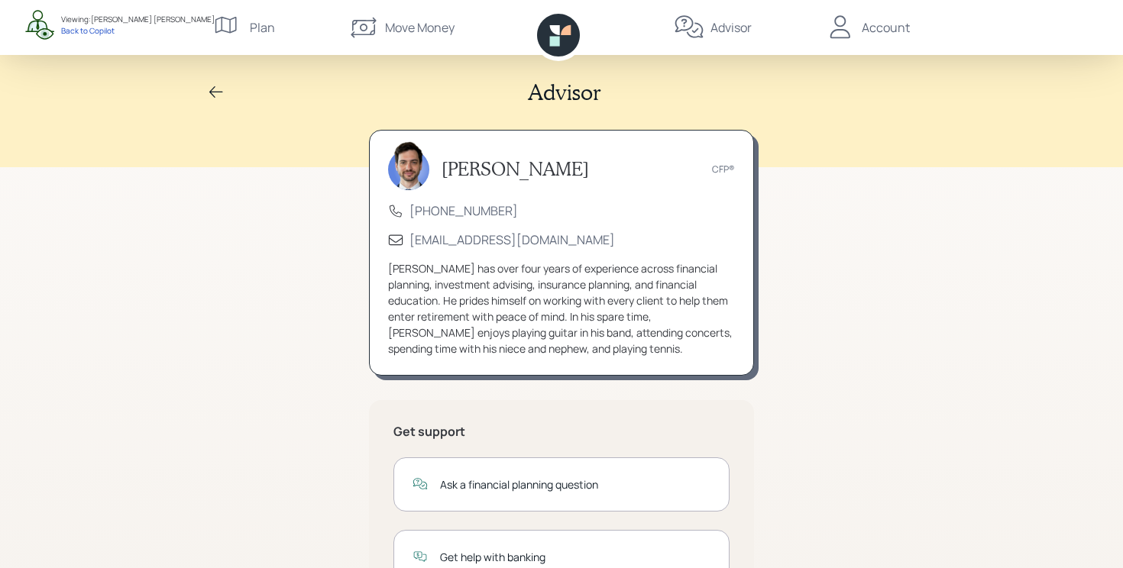
click at [846, 24] on icon at bounding box center [840, 27] width 31 height 31
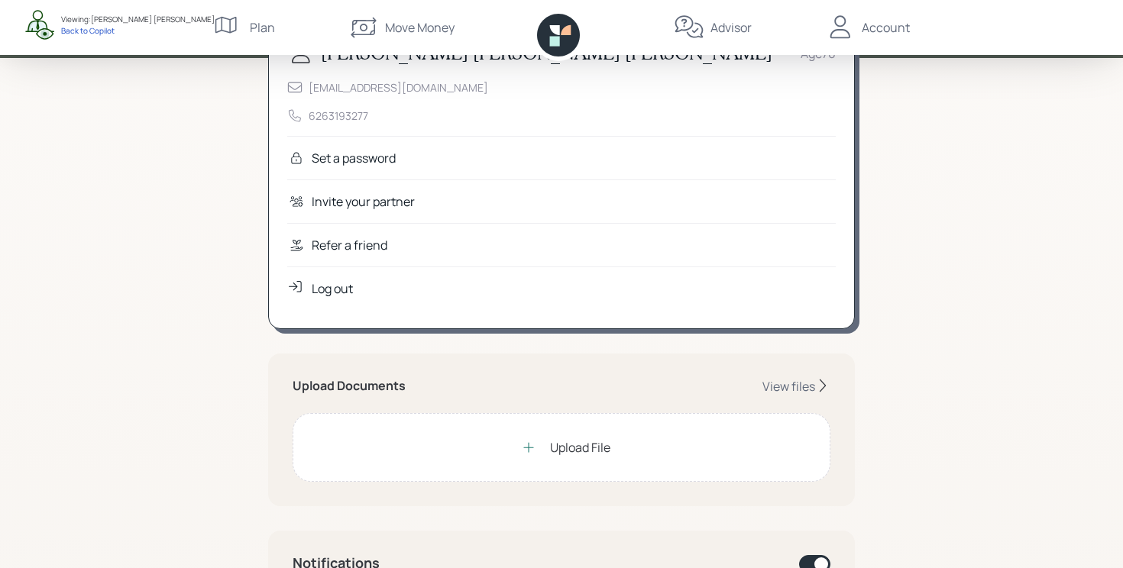
scroll to position [111, 0]
click at [574, 450] on div "Upload File" at bounding box center [580, 446] width 60 height 18
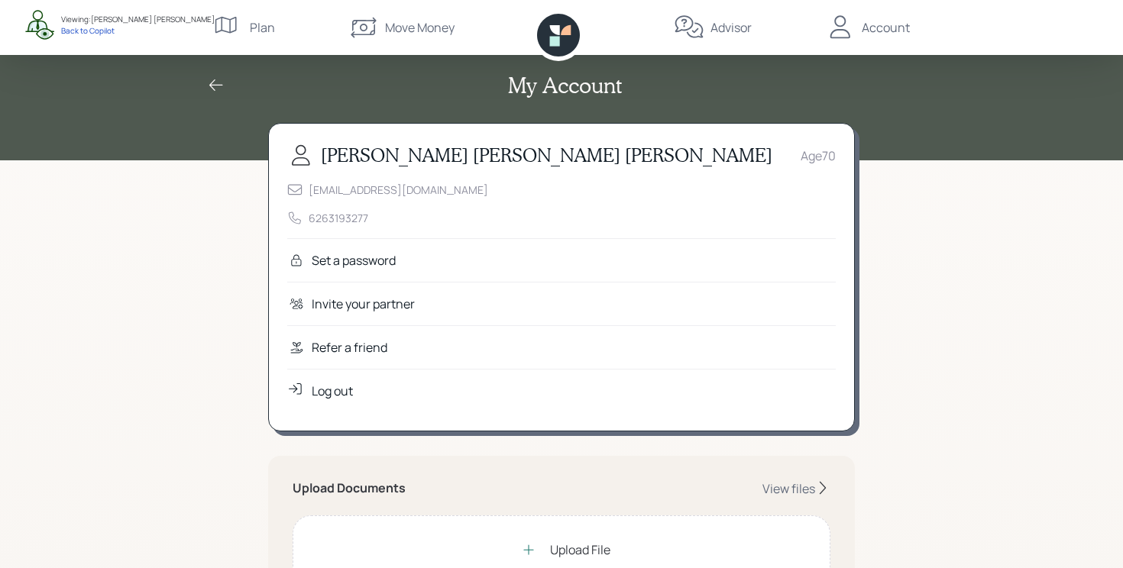
scroll to position [0, 0]
